Goal: Task Accomplishment & Management: Complete application form

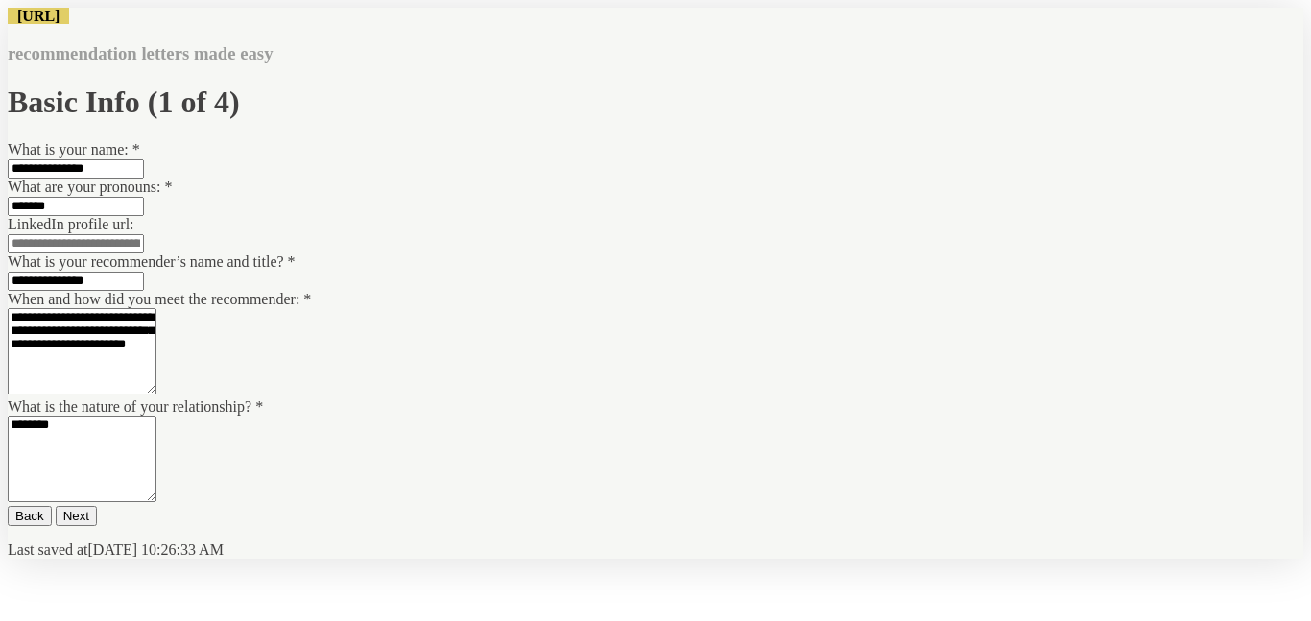
click at [97, 506] on button "Next" at bounding box center [76, 516] width 41 height 20
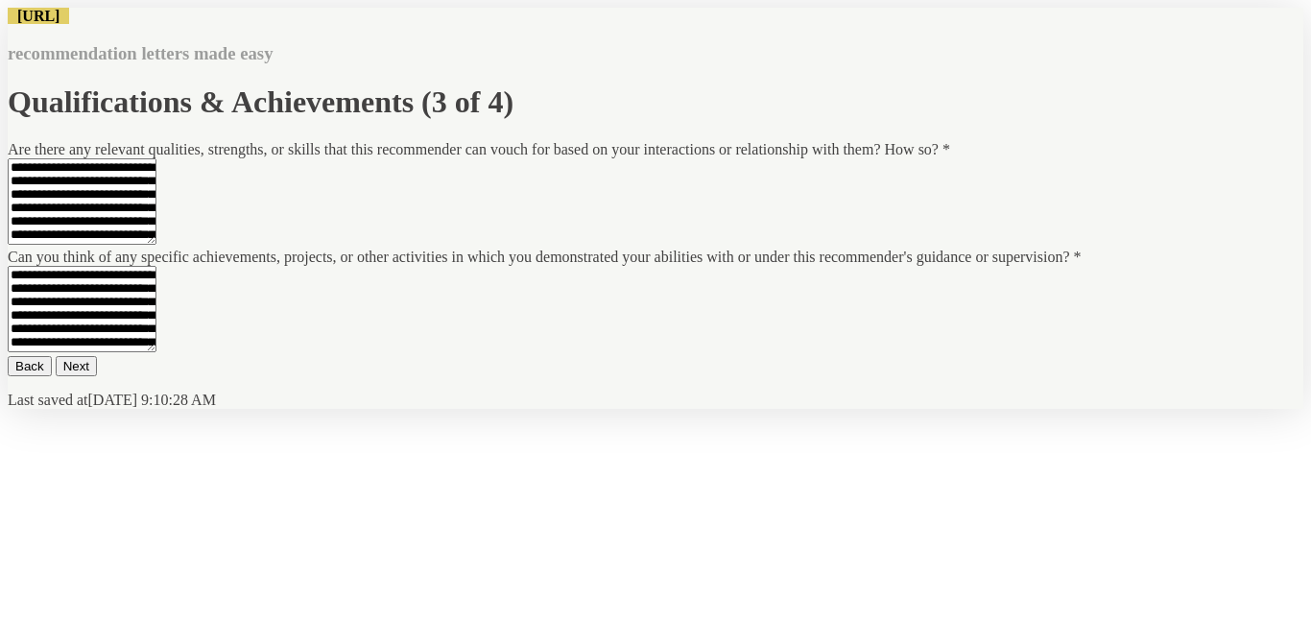
click at [97, 376] on button "Next" at bounding box center [76, 366] width 41 height 20
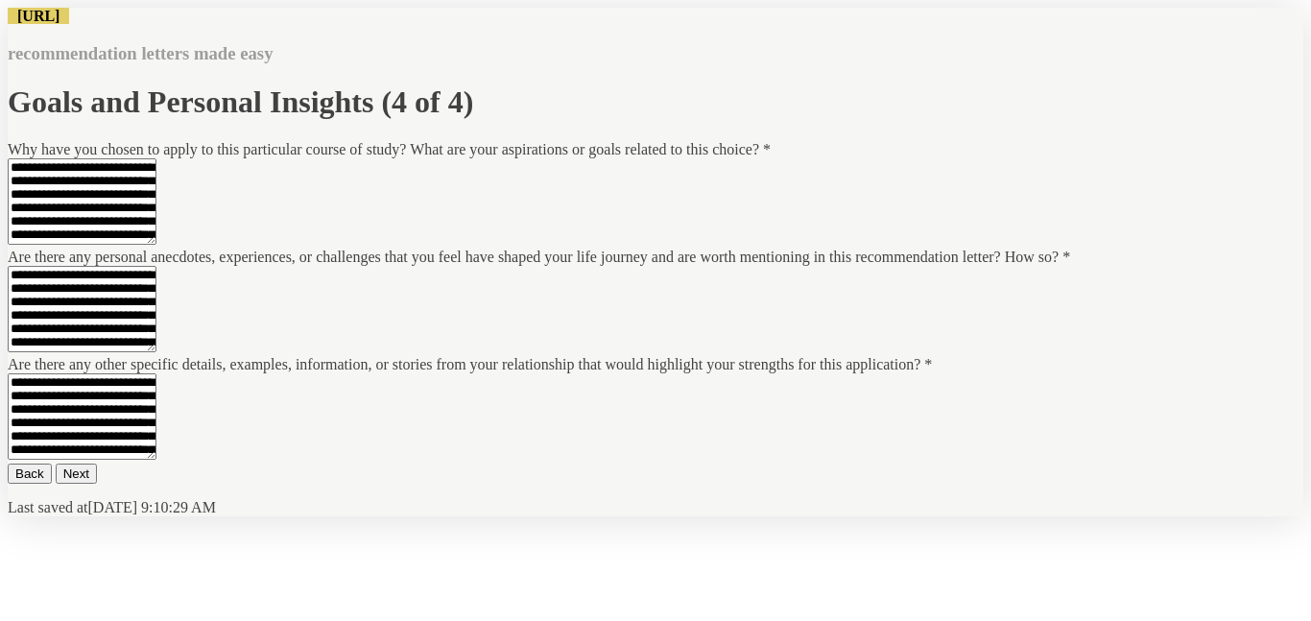
scroll to position [444, 0]
click at [97, 484] on button "Next" at bounding box center [76, 474] width 41 height 20
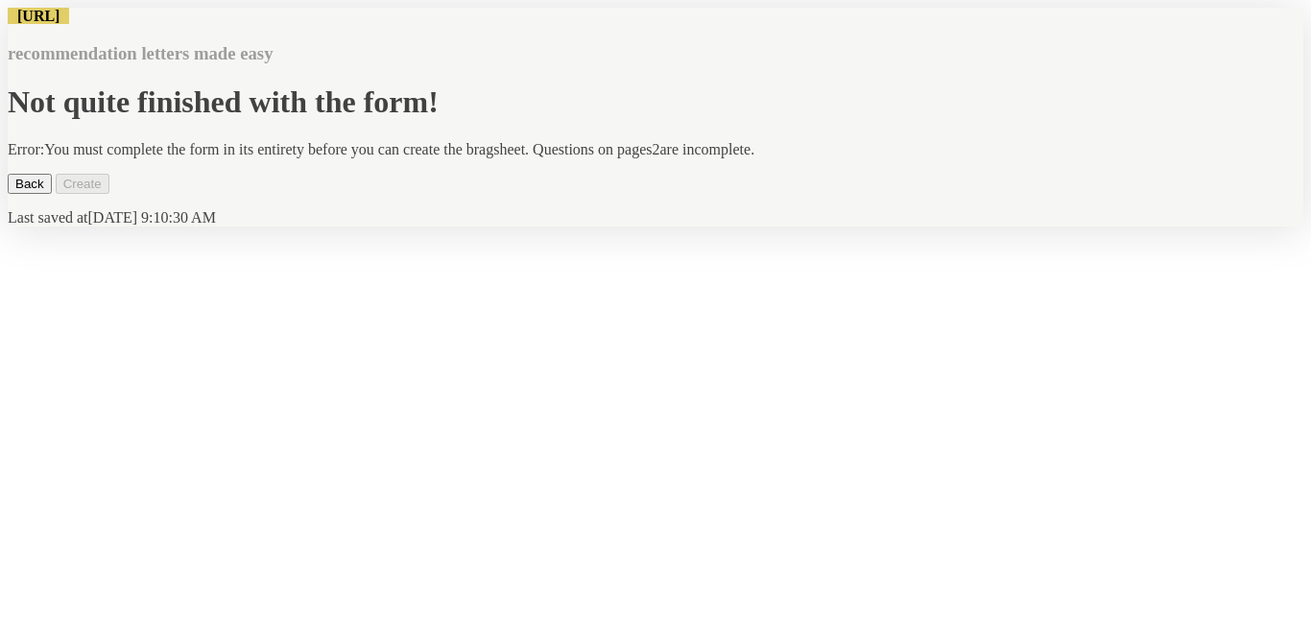
click at [52, 194] on button "Back" at bounding box center [30, 184] width 44 height 20
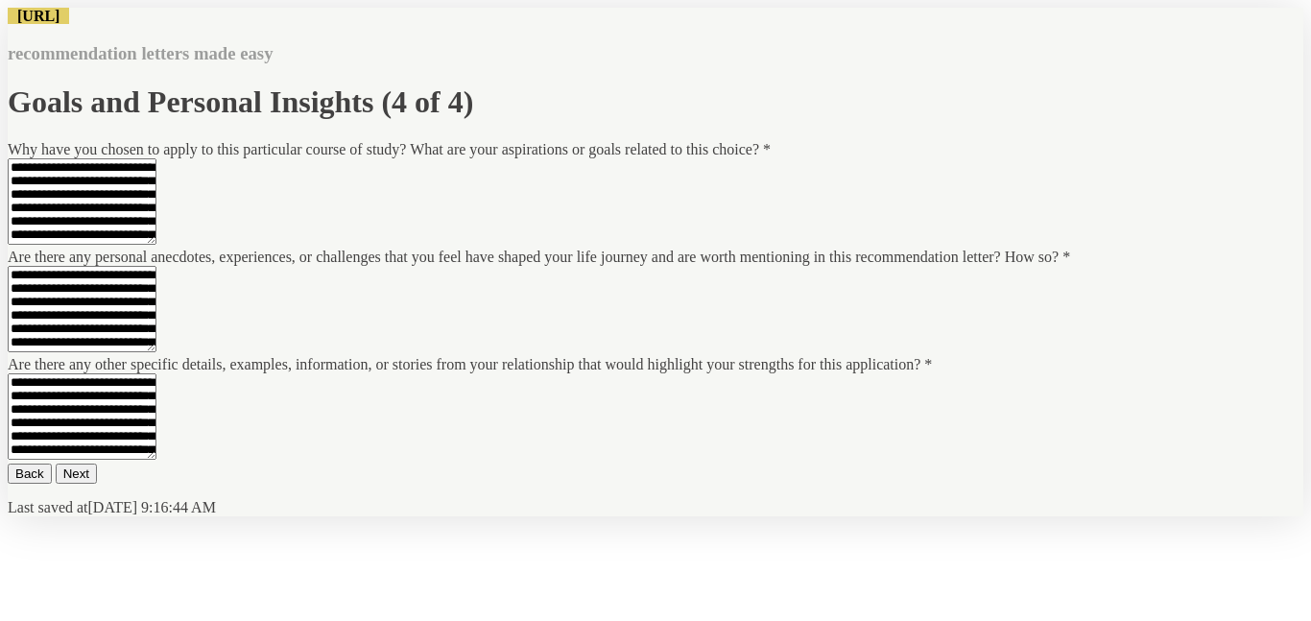
click at [52, 484] on button "Back" at bounding box center [30, 474] width 44 height 20
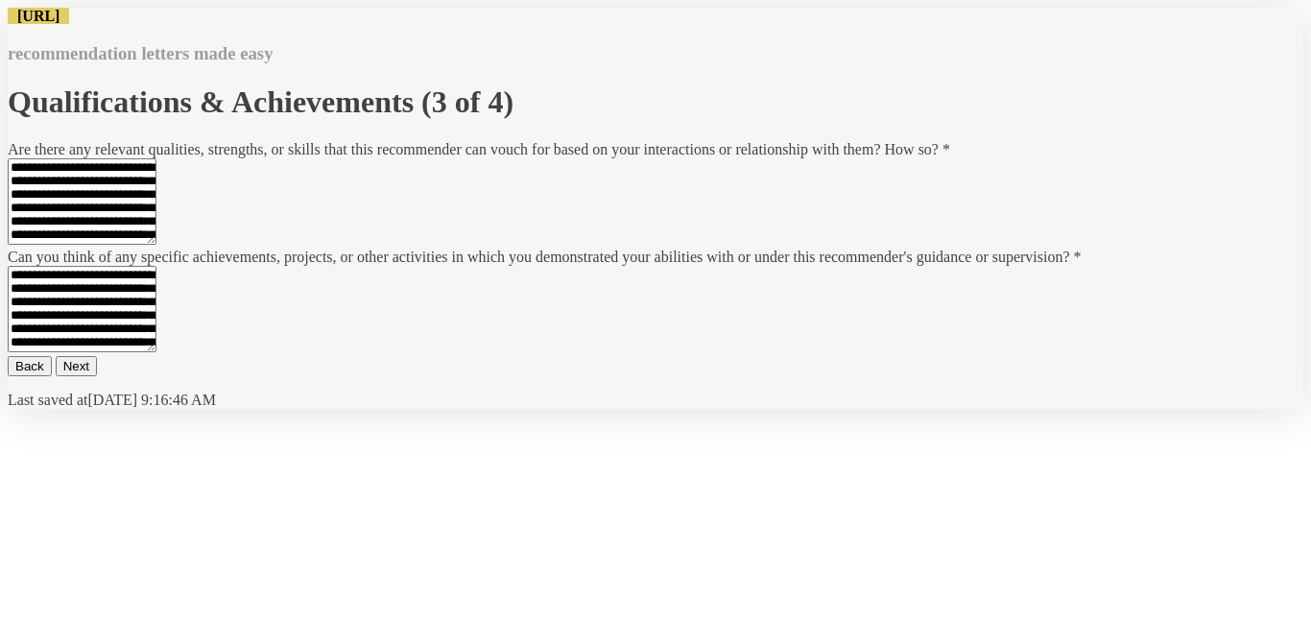
click at [52, 376] on button "Back" at bounding box center [30, 366] width 44 height 20
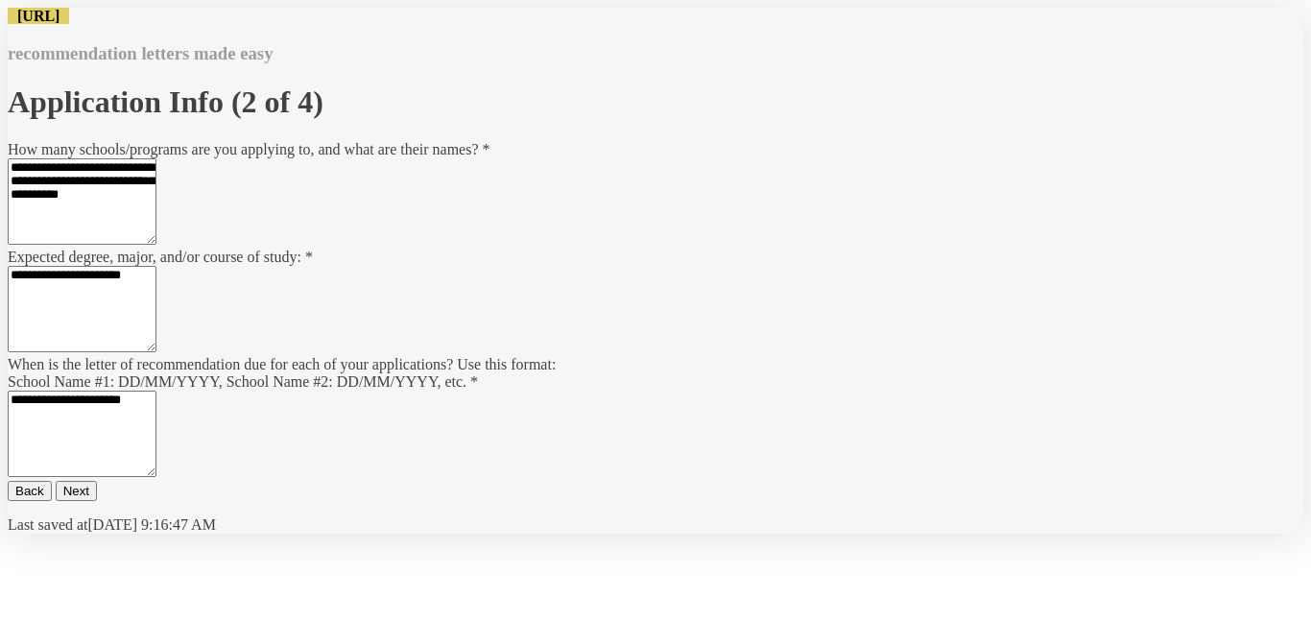
scroll to position [398, 0]
click at [156, 391] on textarea "**********" at bounding box center [82, 434] width 149 height 86
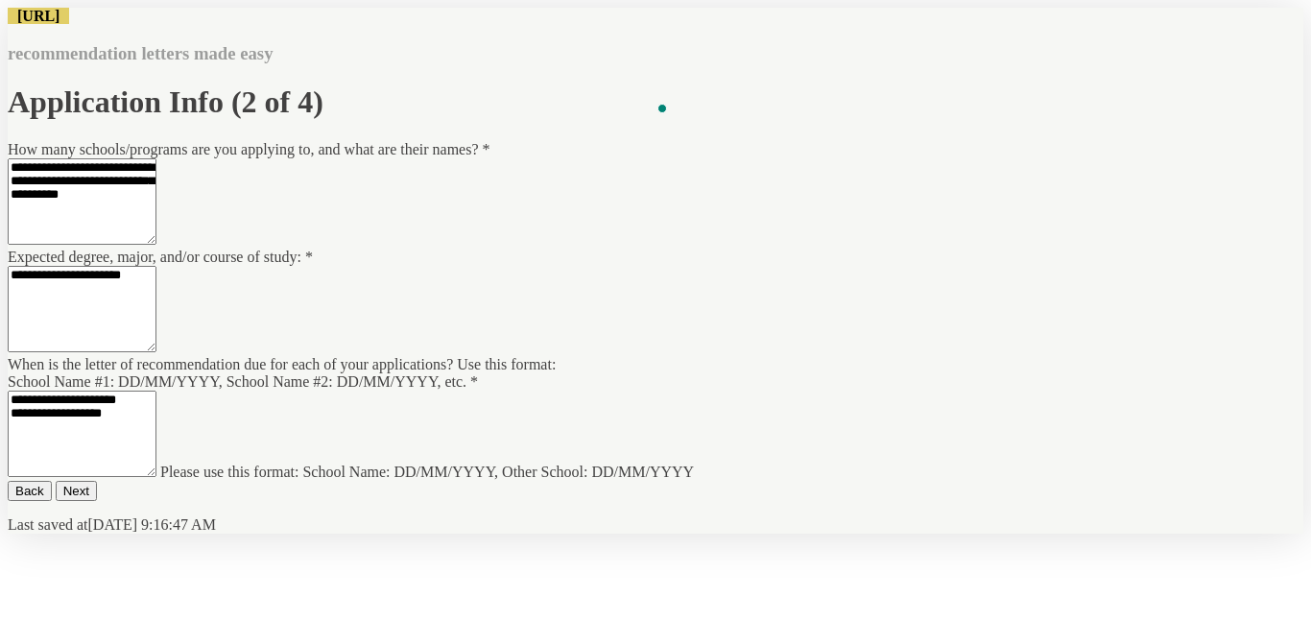
type textarea "**********"
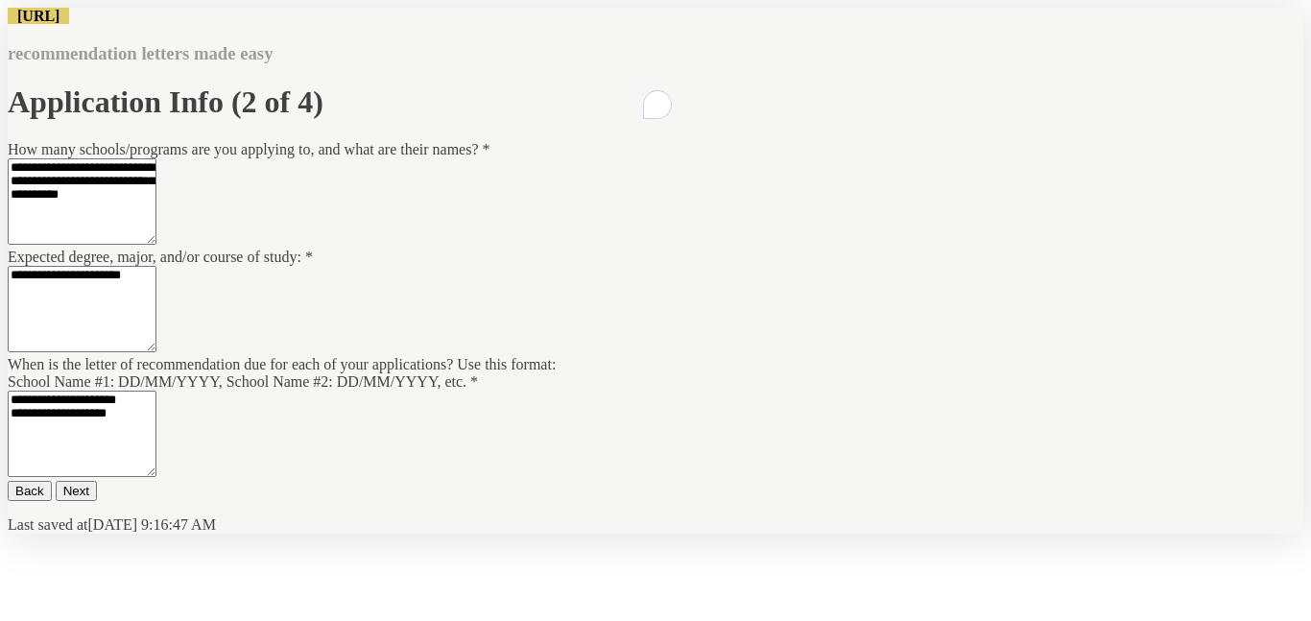
click at [97, 488] on button "Next" at bounding box center [76, 491] width 41 height 20
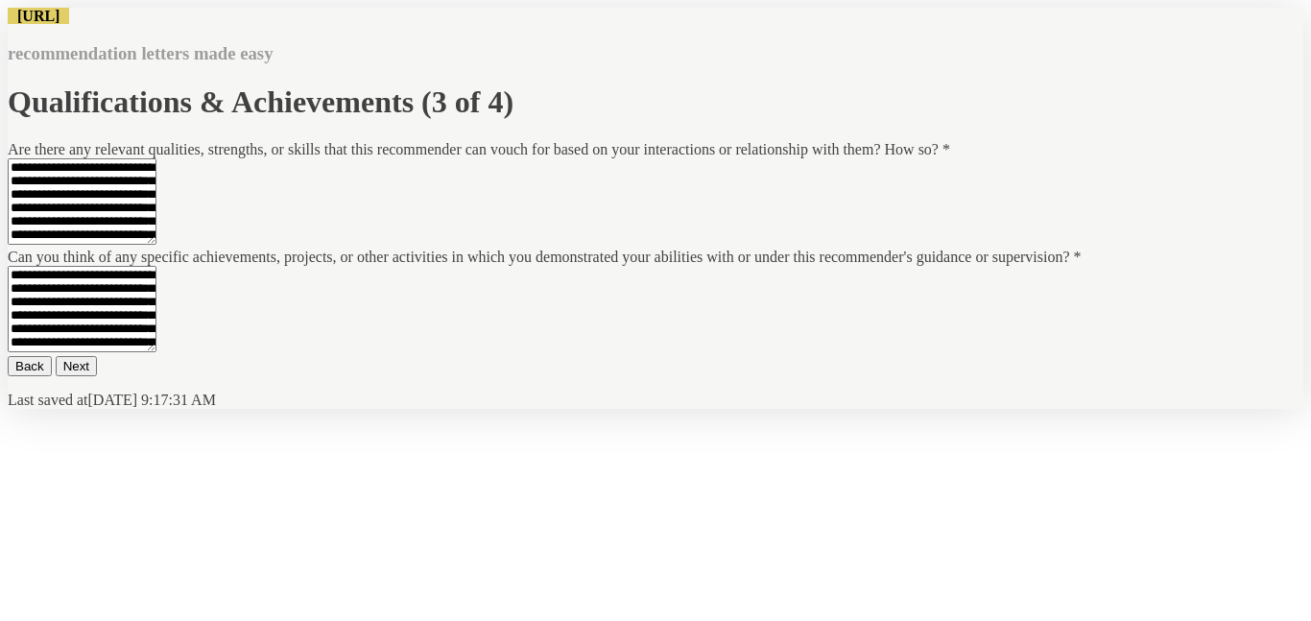
scroll to position [0, 0]
click at [97, 376] on button "Next" at bounding box center [76, 366] width 41 height 20
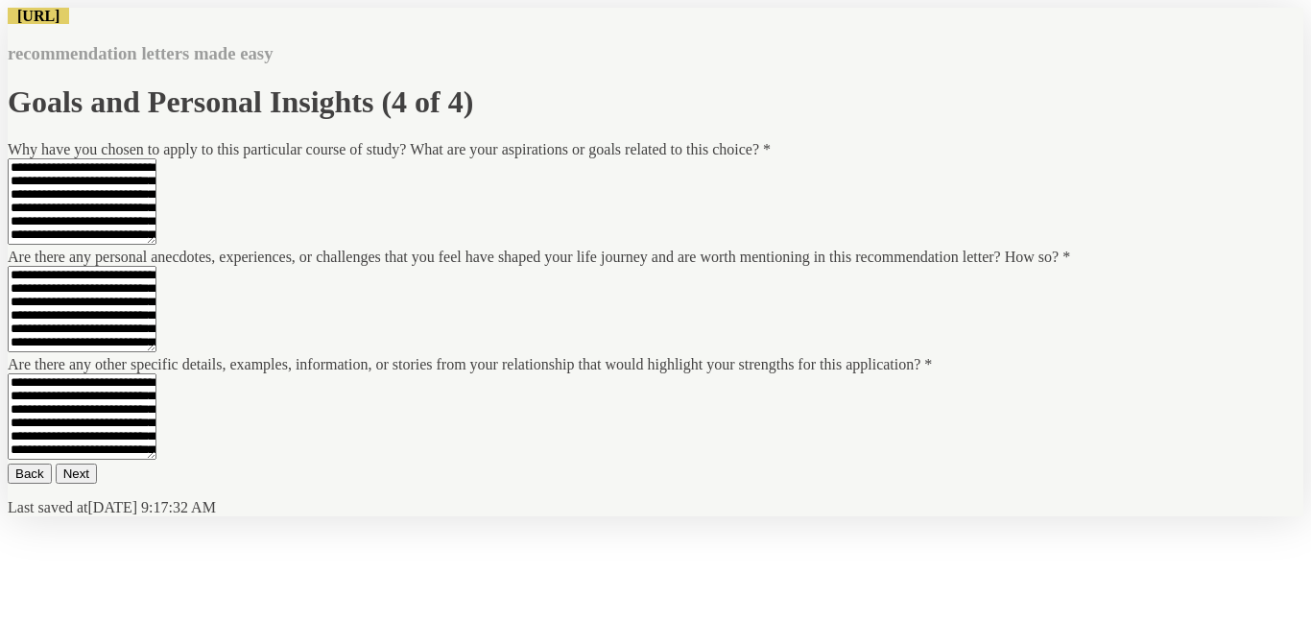
scroll to position [444, 0]
click at [97, 484] on button "Next" at bounding box center [76, 474] width 41 height 20
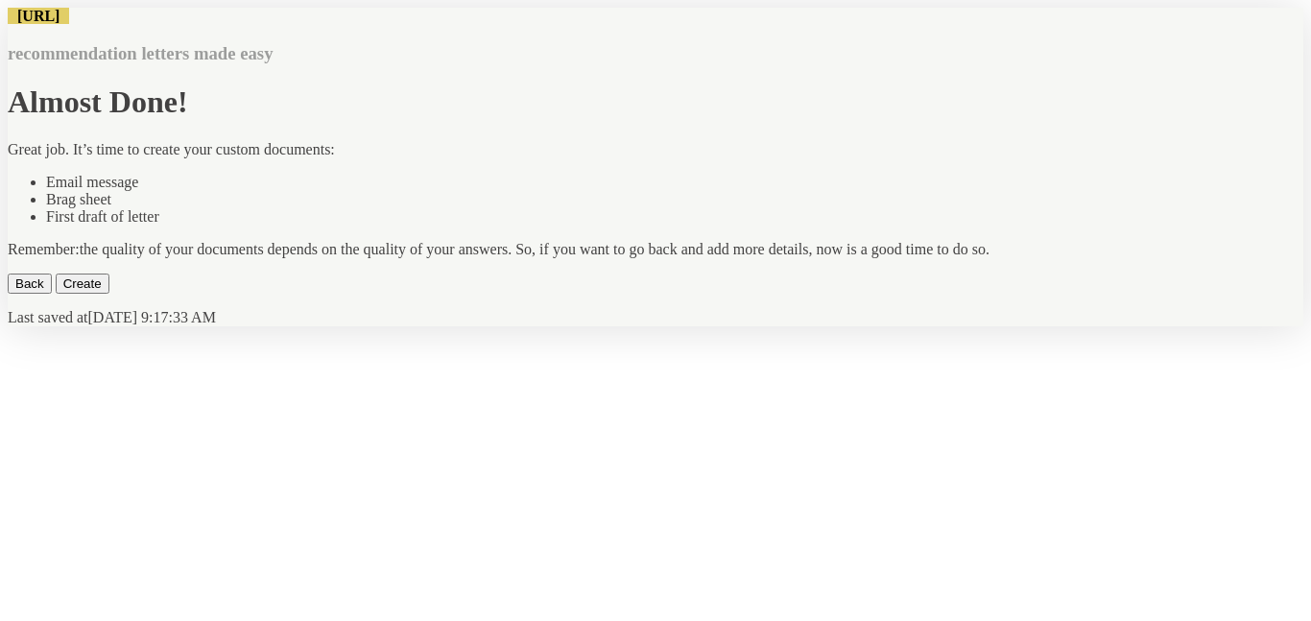
scroll to position [0, 0]
click at [52, 294] on button "Back" at bounding box center [30, 284] width 44 height 20
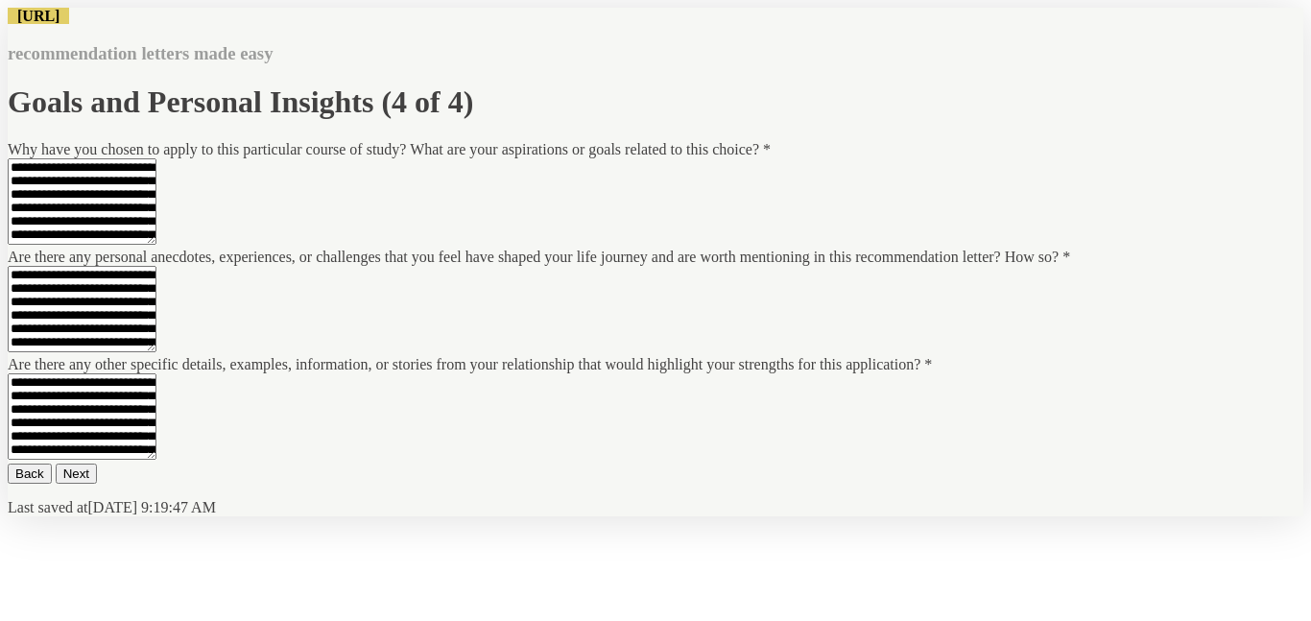
click at [52, 484] on button "Back" at bounding box center [30, 474] width 44 height 20
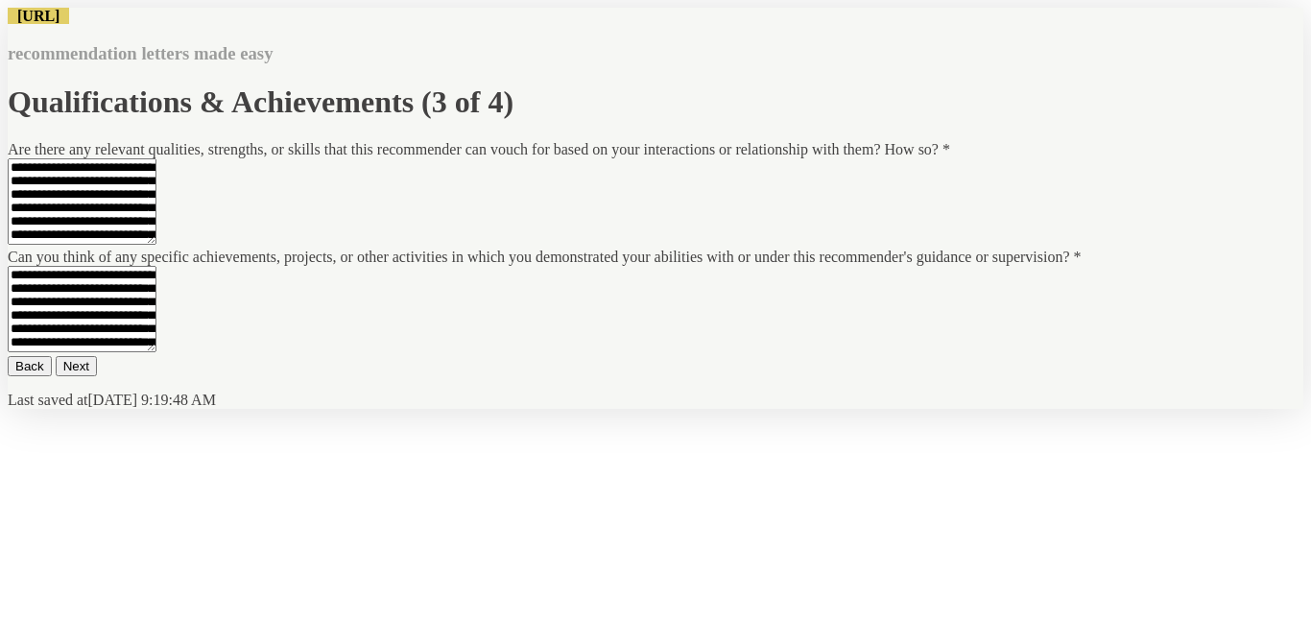
click at [52, 376] on button "Back" at bounding box center [30, 366] width 44 height 20
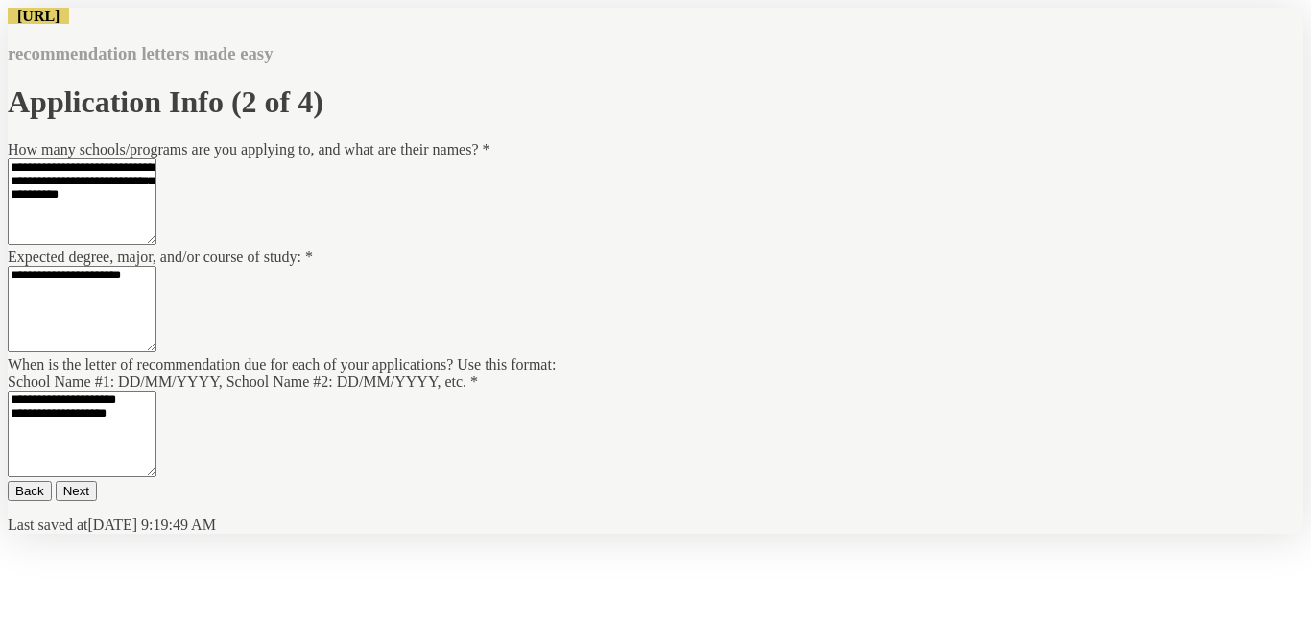
scroll to position [398, 0]
click at [156, 391] on textarea "**********" at bounding box center [82, 434] width 149 height 86
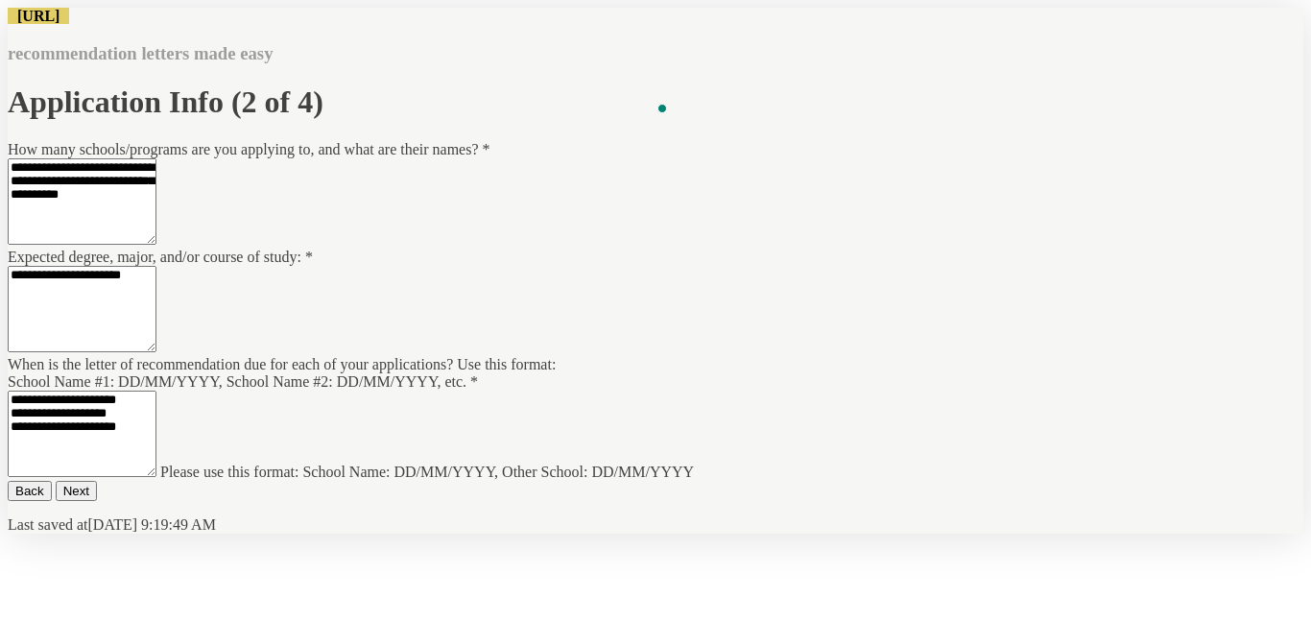
type textarea "**********"
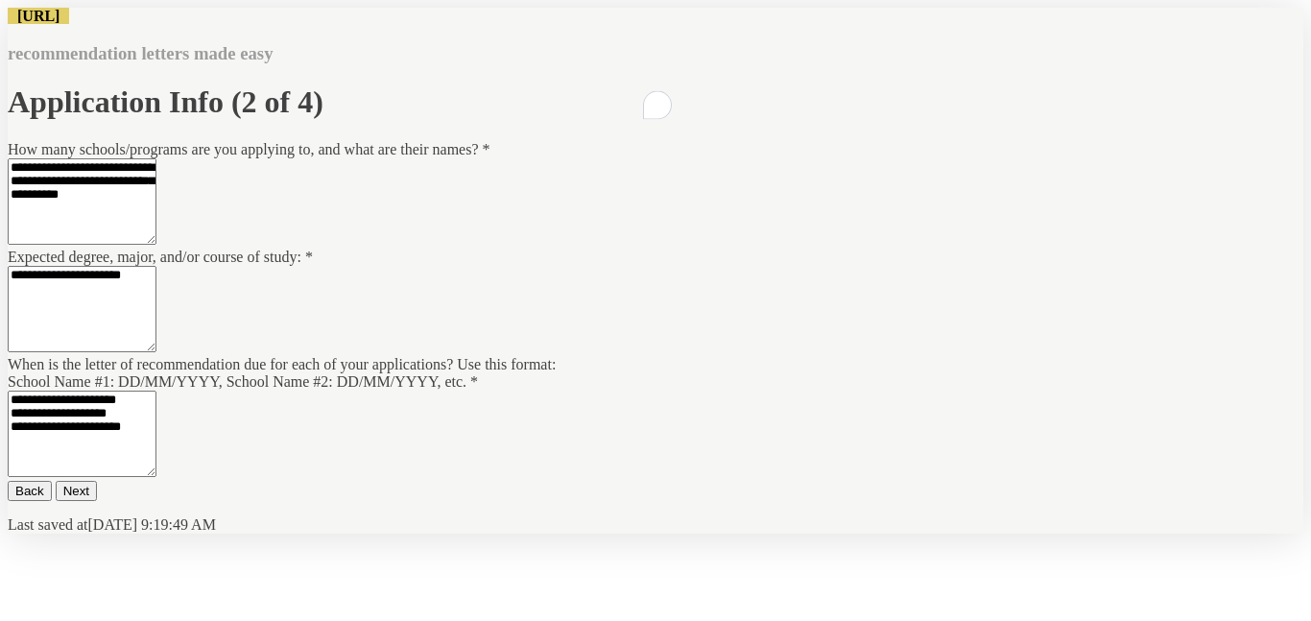
click at [97, 486] on button "Next" at bounding box center [76, 491] width 41 height 20
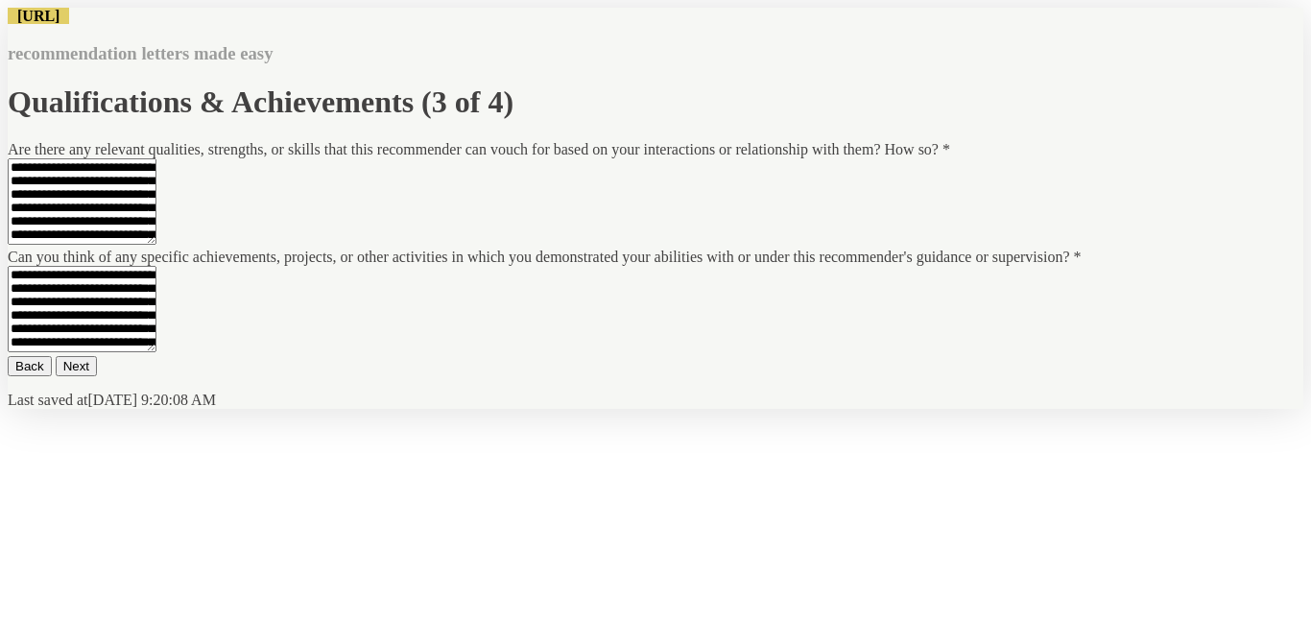
scroll to position [0, 0]
click at [97, 376] on button "Next" at bounding box center [76, 366] width 41 height 20
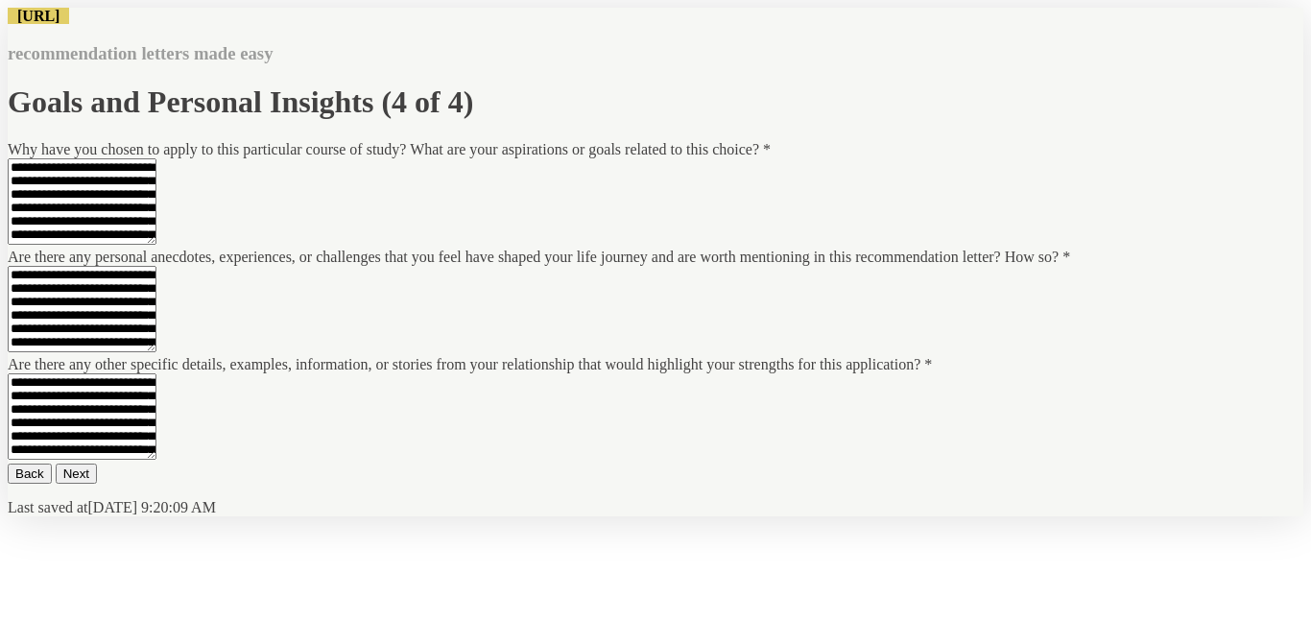
scroll to position [444, 0]
click at [97, 484] on button "Next" at bounding box center [76, 474] width 41 height 20
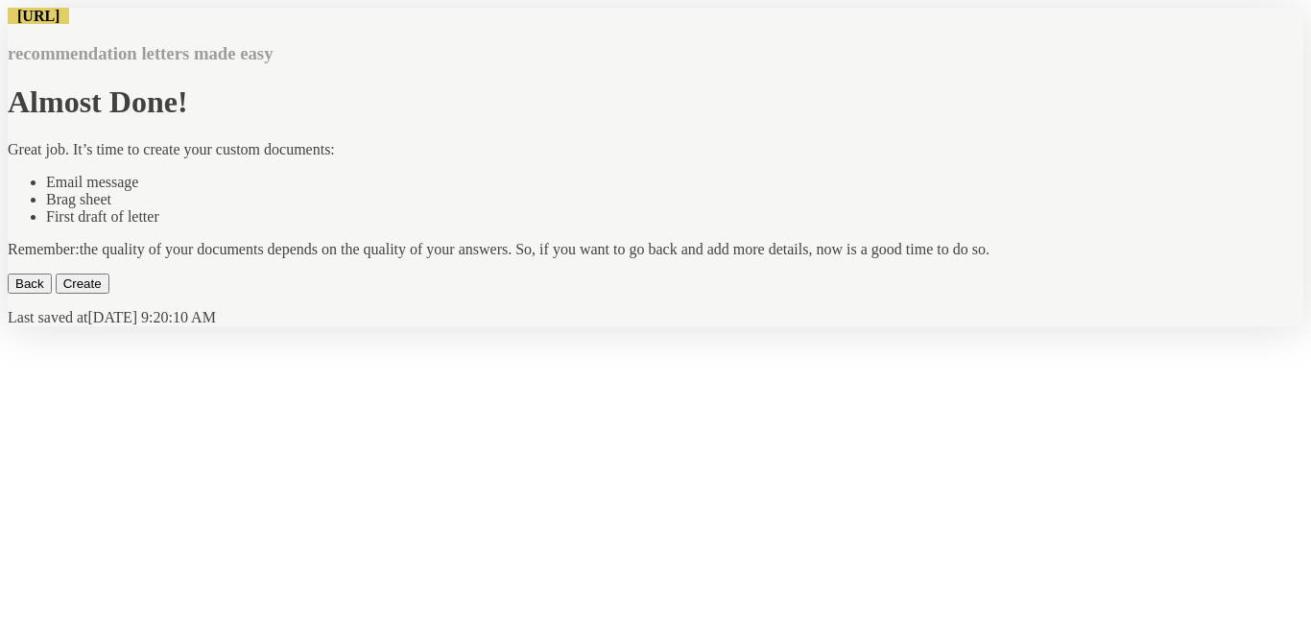
click at [109, 294] on button "Create" at bounding box center [83, 284] width 54 height 20
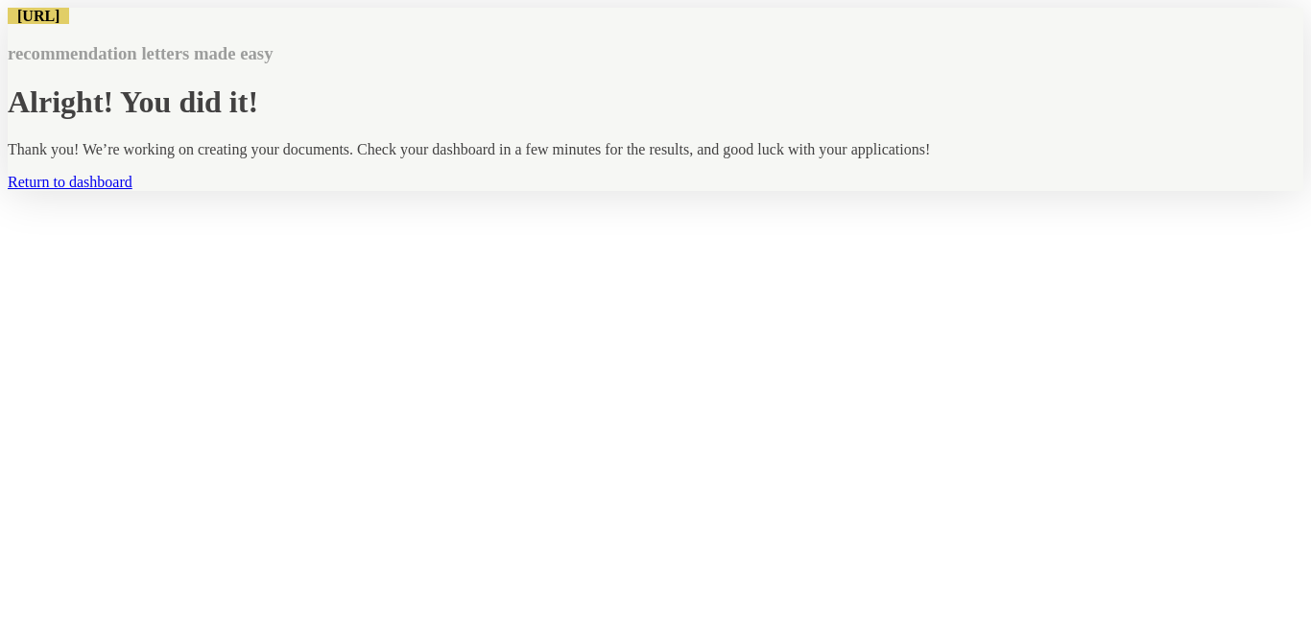
click at [132, 190] on link "Return to dashboard" at bounding box center [70, 182] width 125 height 16
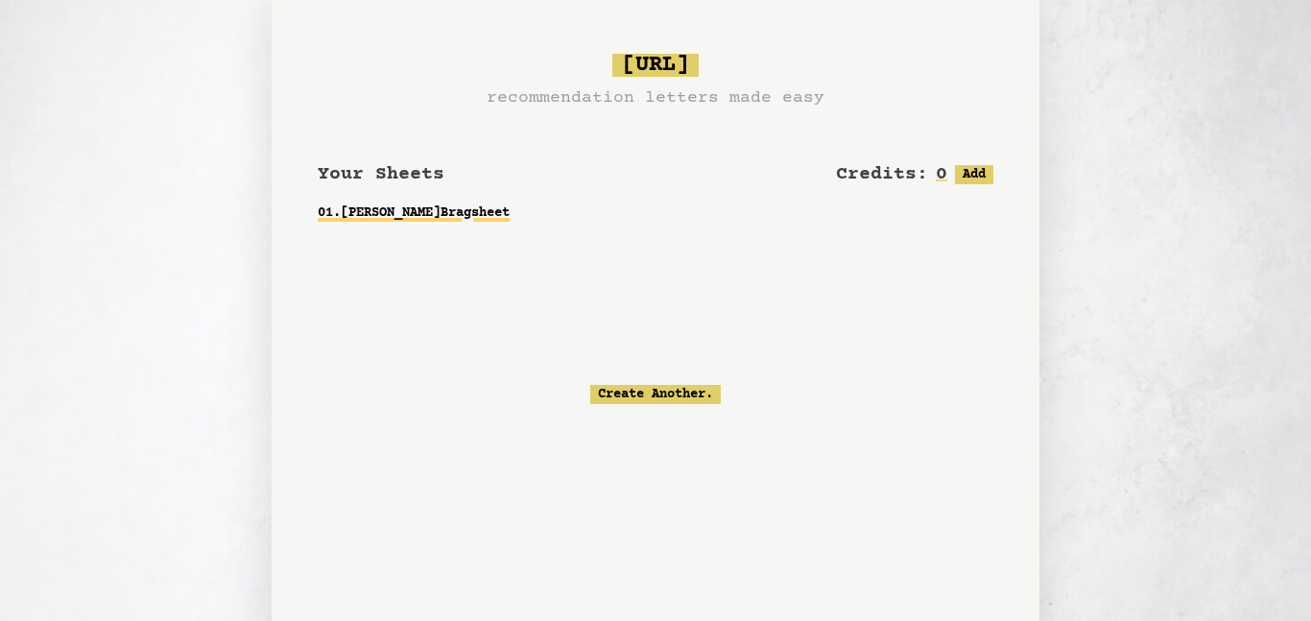
click at [459, 213] on link "01 . [PERSON_NAME] Bragsheet" at bounding box center [656, 213] width 676 height 35
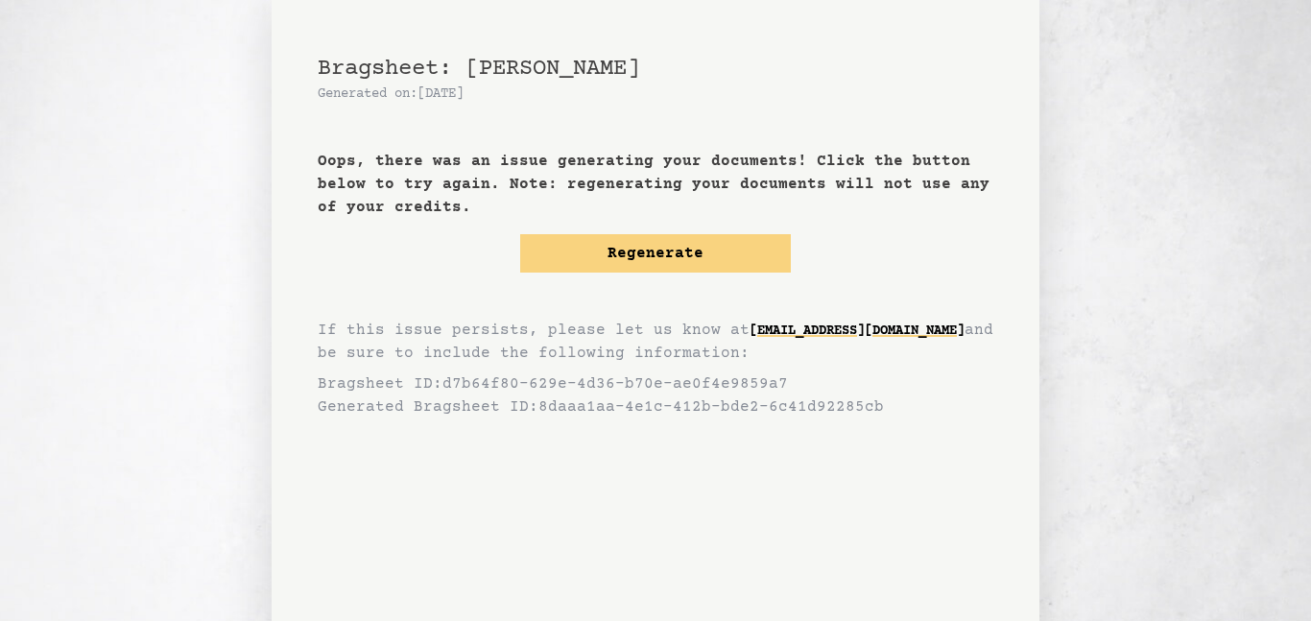
scroll to position [99, 0]
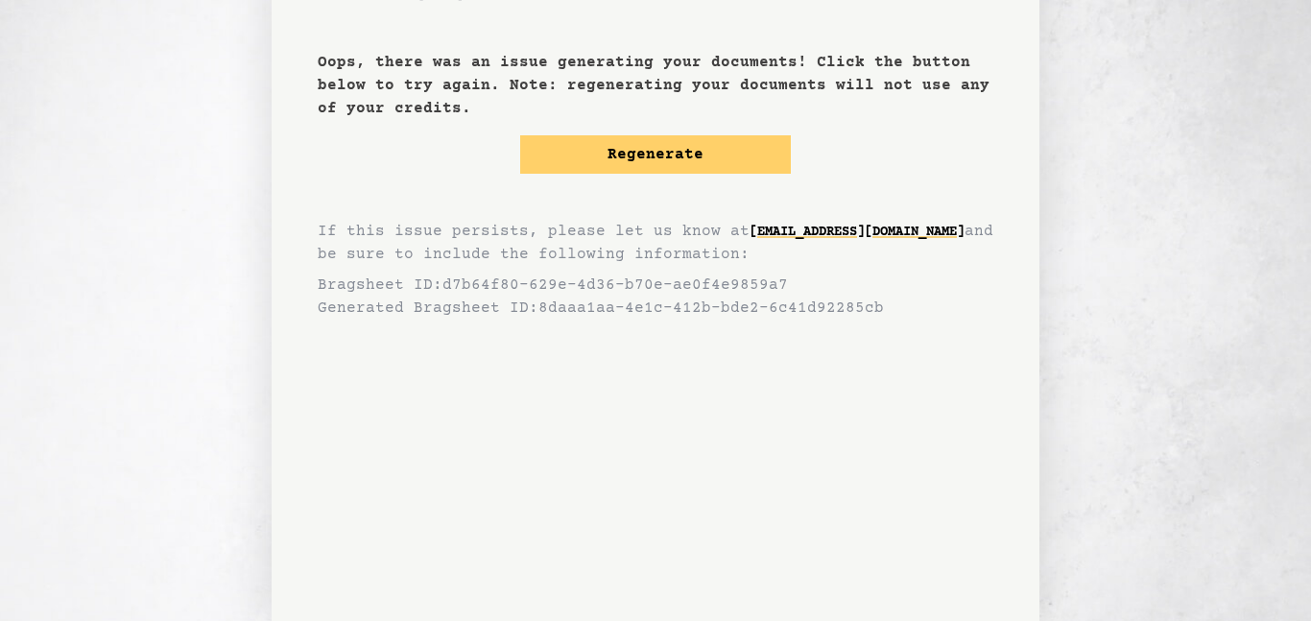
click at [780, 161] on button "Regenerate" at bounding box center [655, 154] width 271 height 38
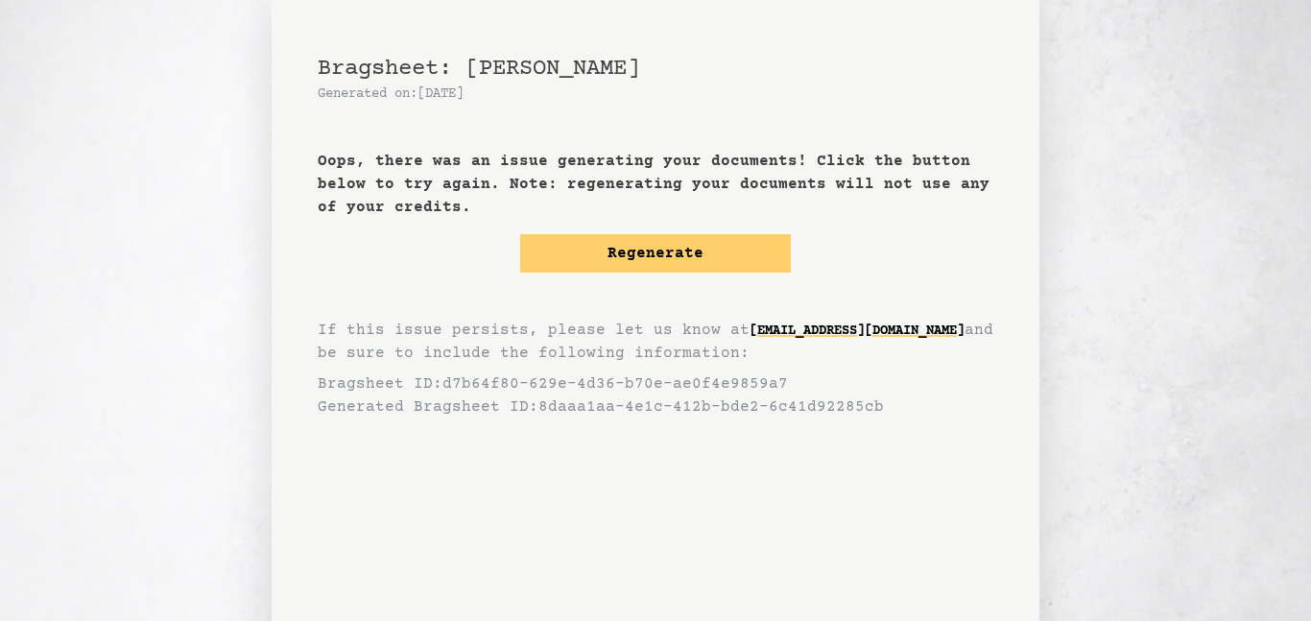
click at [666, 250] on button "Regenerate" at bounding box center [655, 253] width 271 height 38
click at [641, 268] on button "Regenerate" at bounding box center [655, 253] width 271 height 38
